Goal: Task Accomplishment & Management: Manage account settings

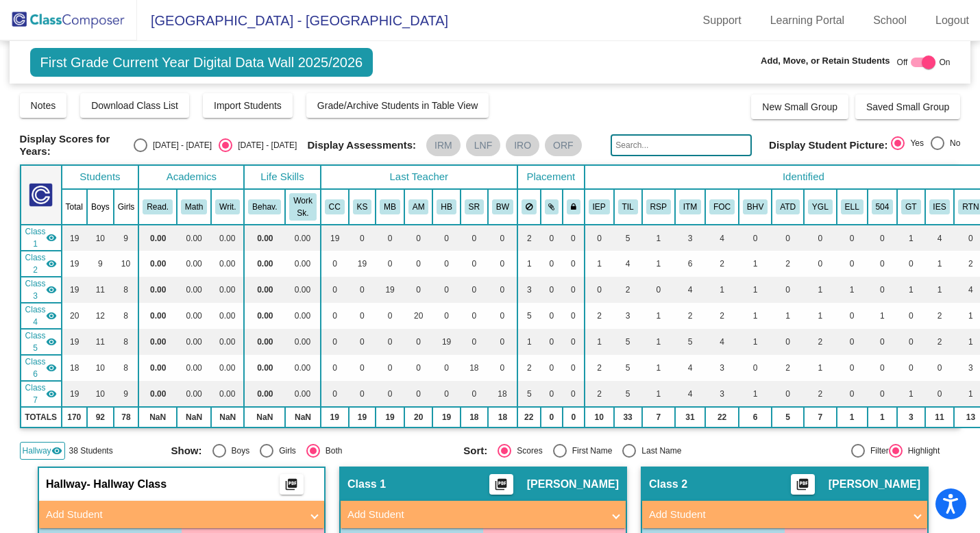
scroll to position [2124, 4]
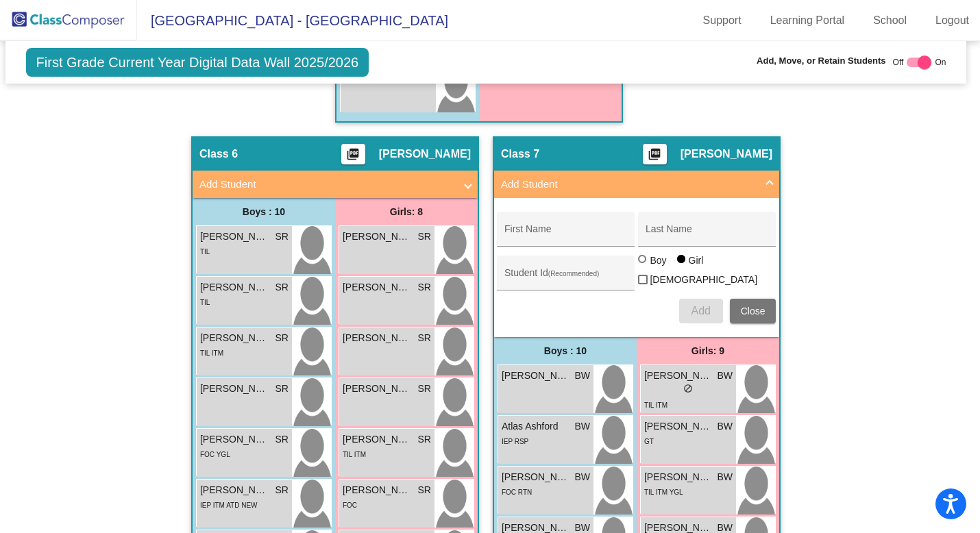
click at [767, 177] on span at bounding box center [769, 185] width 5 height 16
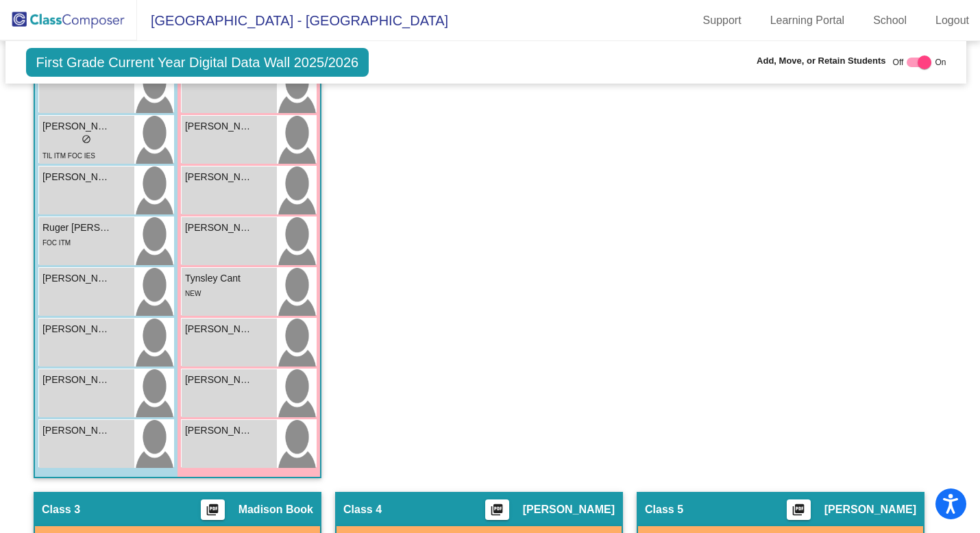
scroll to position [373, 4]
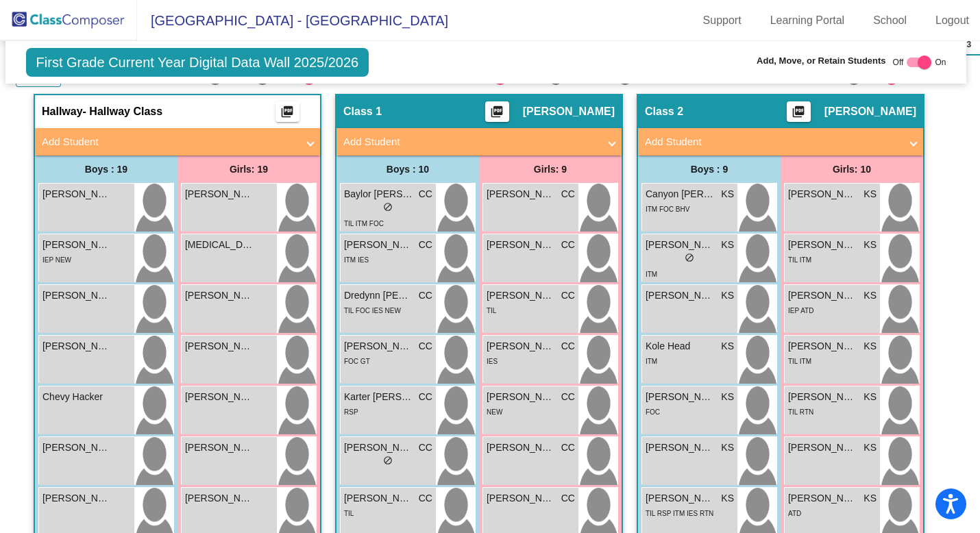
click at [75, 26] on img at bounding box center [68, 20] width 137 height 40
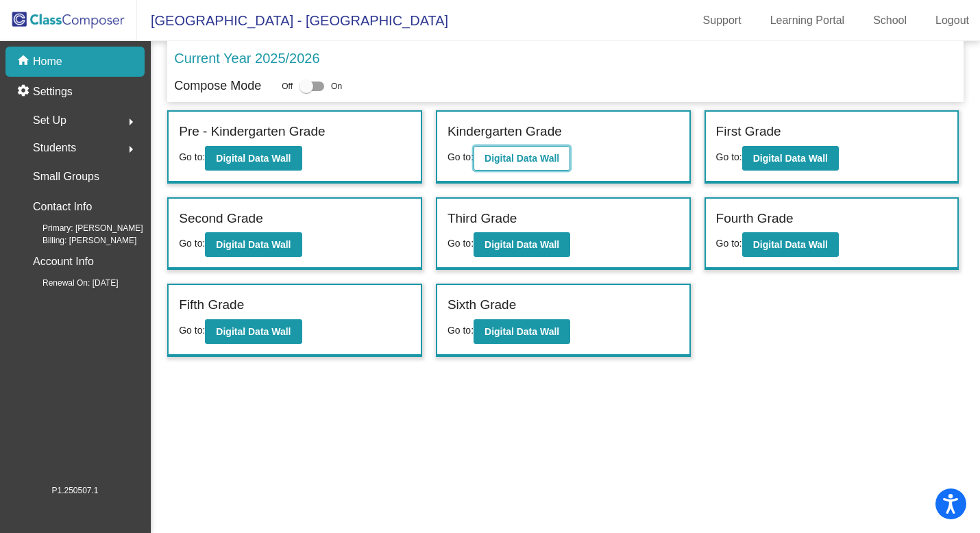
click at [519, 160] on b "Digital Data Wall" at bounding box center [521, 158] width 75 height 11
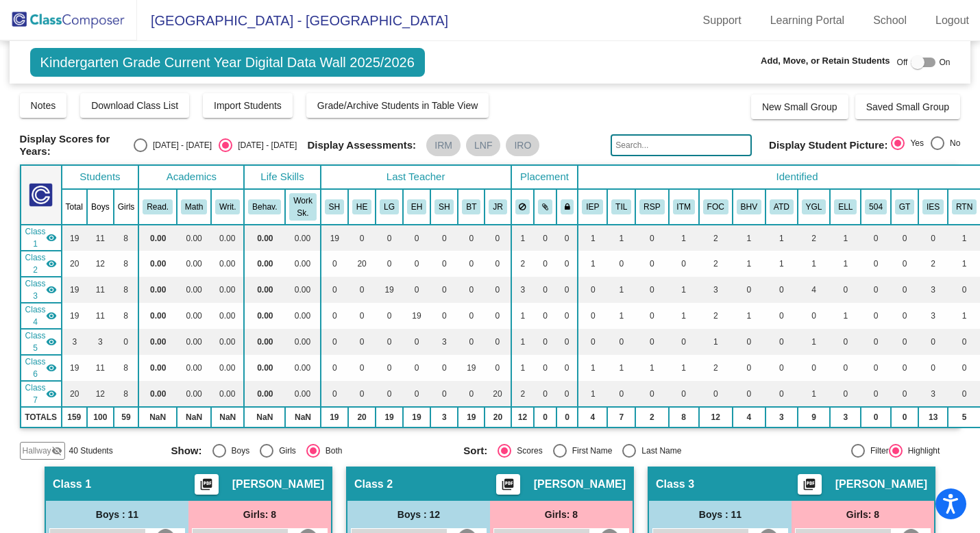
click at [649, 145] on input "text" at bounding box center [680, 145] width 141 height 22
type input "s"
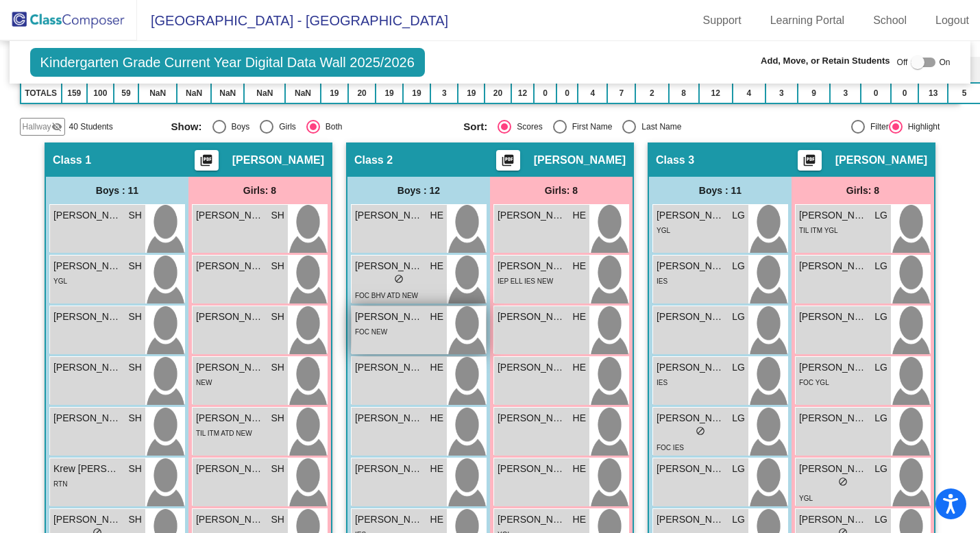
scroll to position [335, 0]
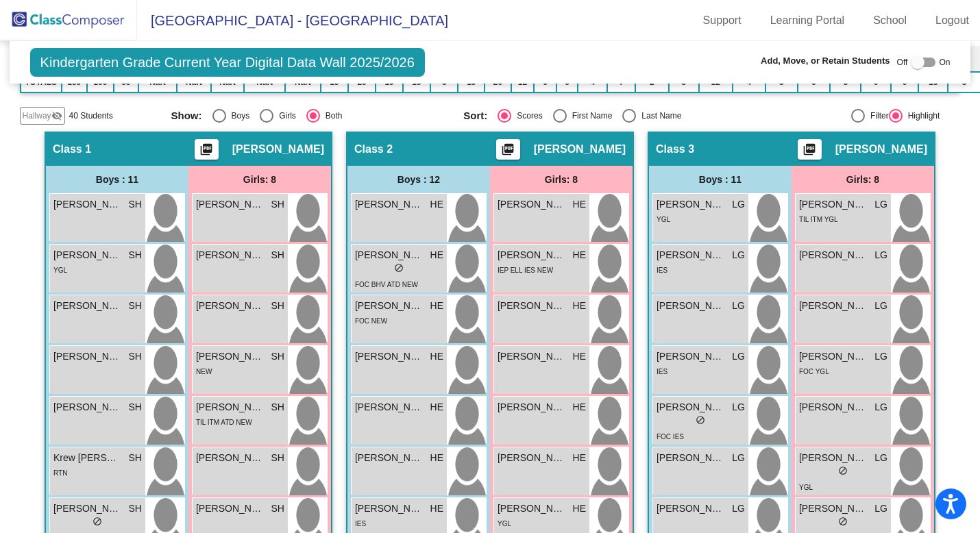
click at [38, 110] on span "Hallway" at bounding box center [37, 116] width 29 height 12
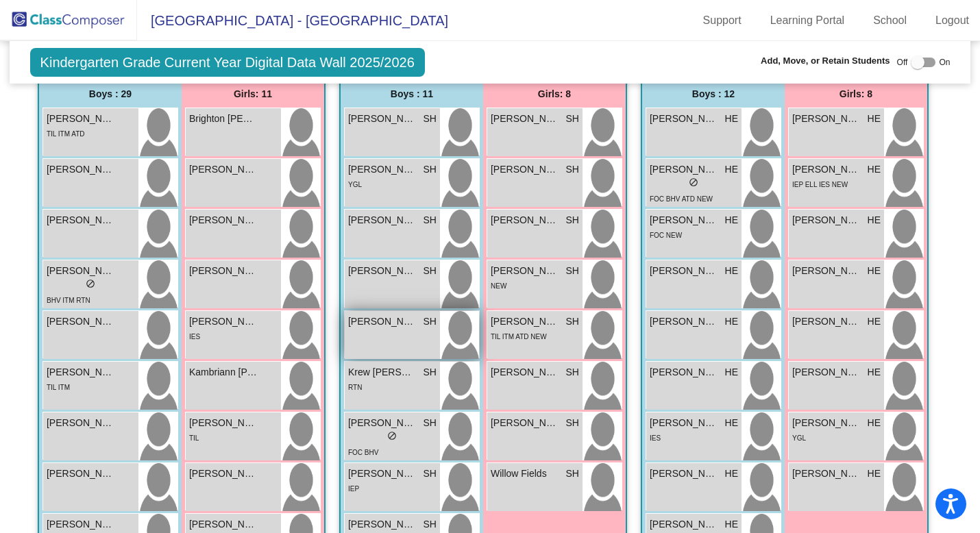
scroll to position [434, 0]
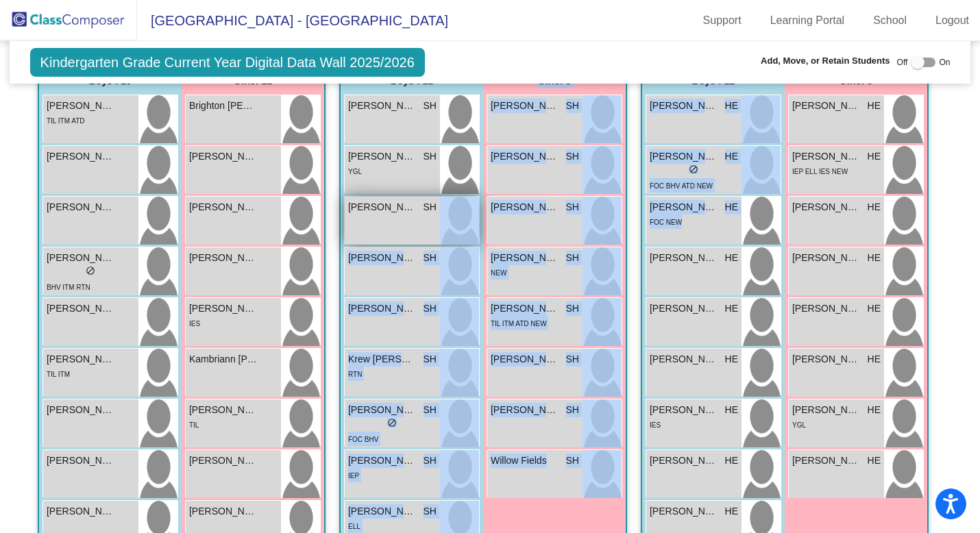
drag, startPoint x: 682, startPoint y: 225, endPoint x: 465, endPoint y: 216, distance: 216.6
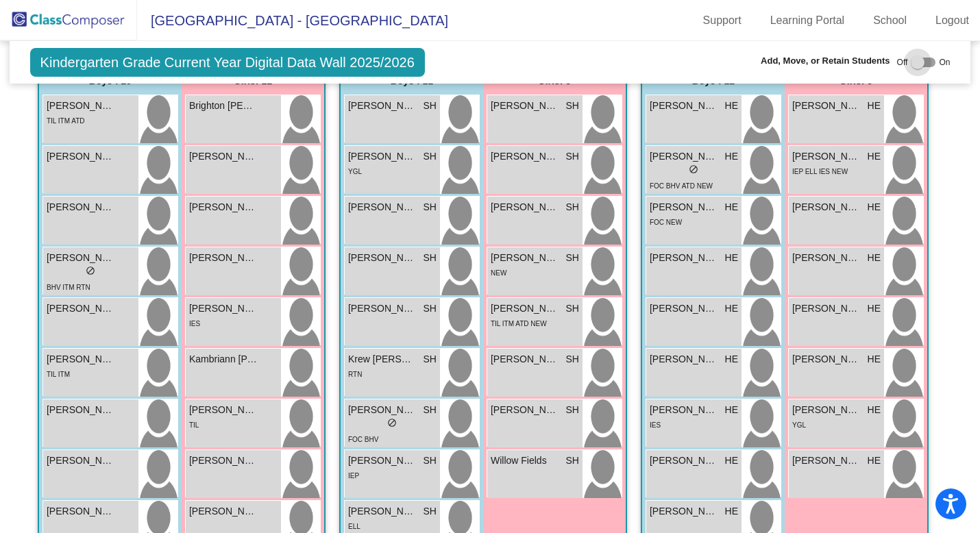
click at [915, 62] on div at bounding box center [917, 62] width 14 height 14
checkbox input "true"
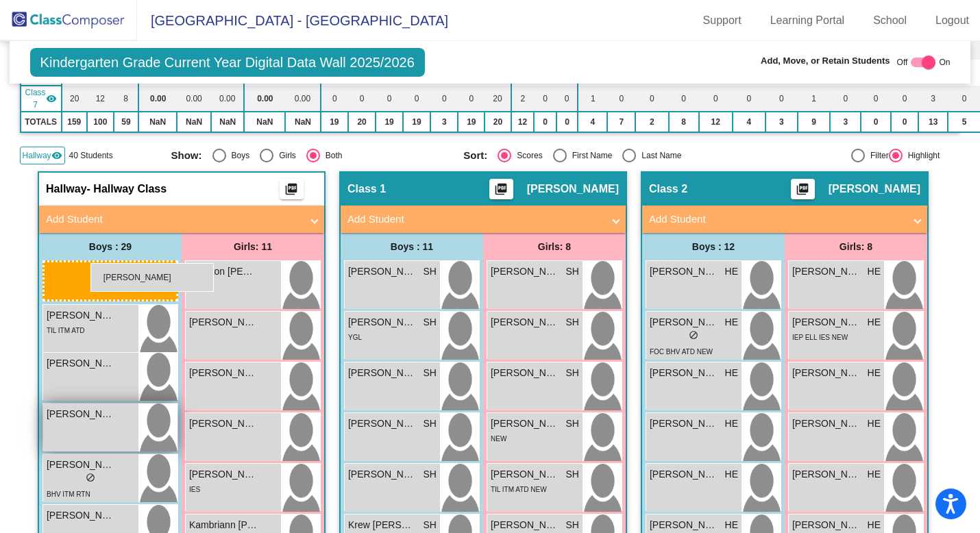
scroll to position [287, 0]
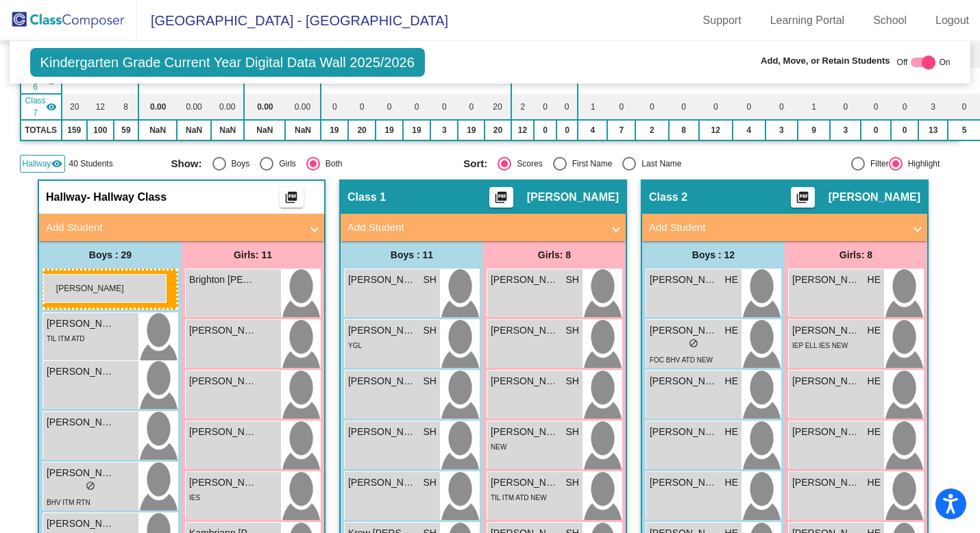
drag, startPoint x: 704, startPoint y: 238, endPoint x: 43, endPoint y: 274, distance: 661.4
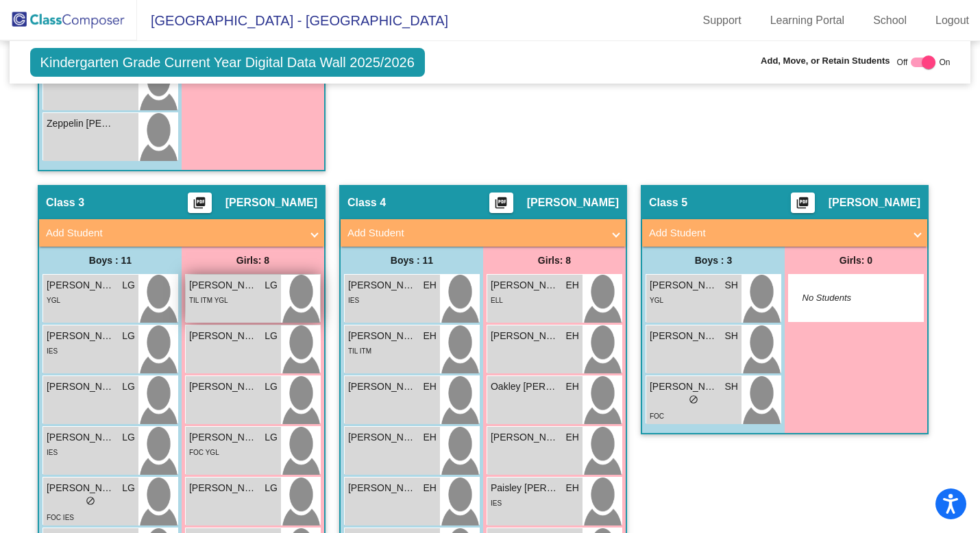
scroll to position [1885, 0]
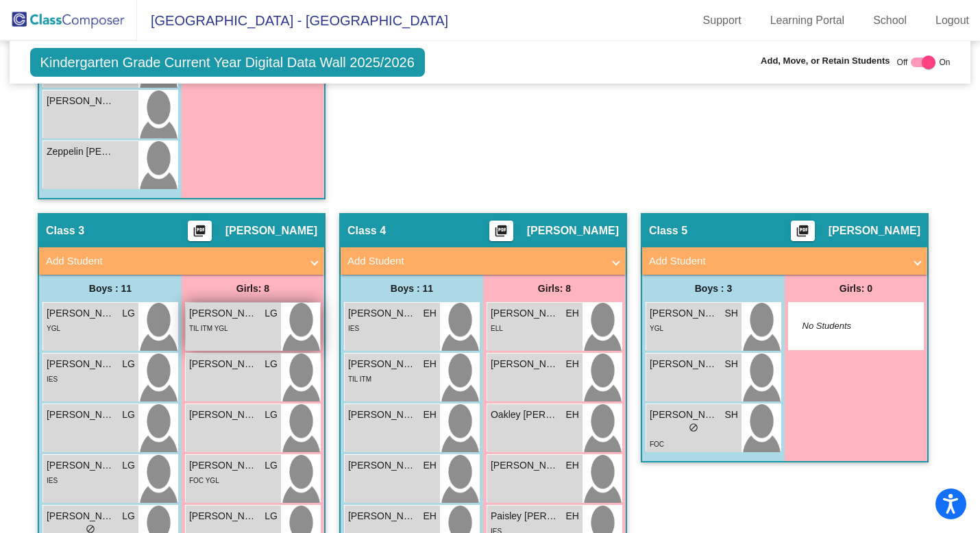
click at [230, 118] on div "Hallway - Hallway Class picture_as_pdf Add Student First Name Last Name Student…" at bounding box center [490, 91] width 941 height 3020
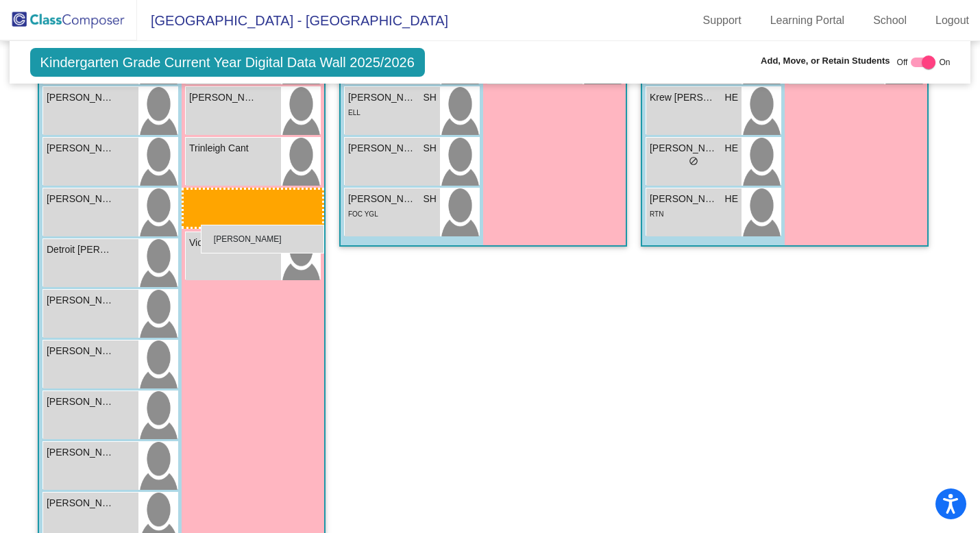
scroll to position [866, 0]
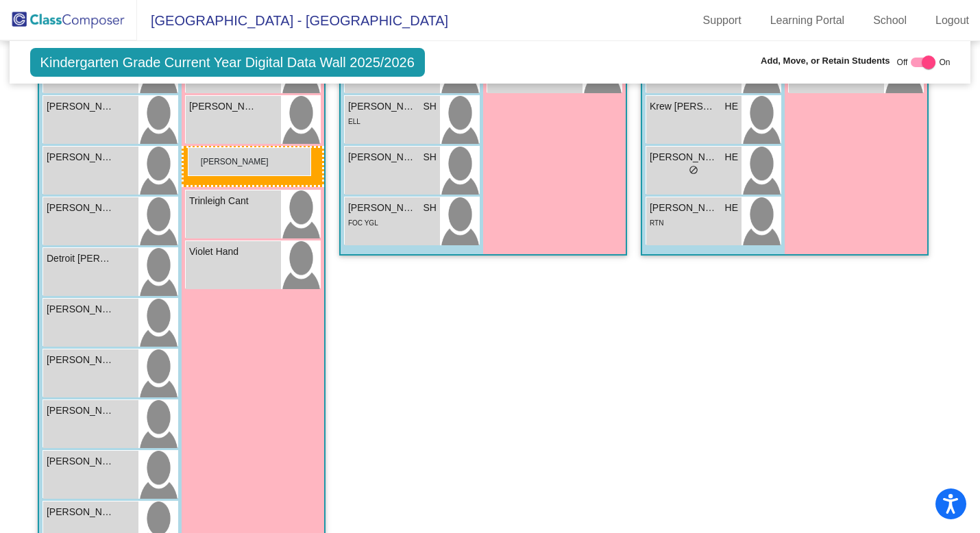
drag, startPoint x: 225, startPoint y: 319, endPoint x: 188, endPoint y: 147, distance: 175.9
